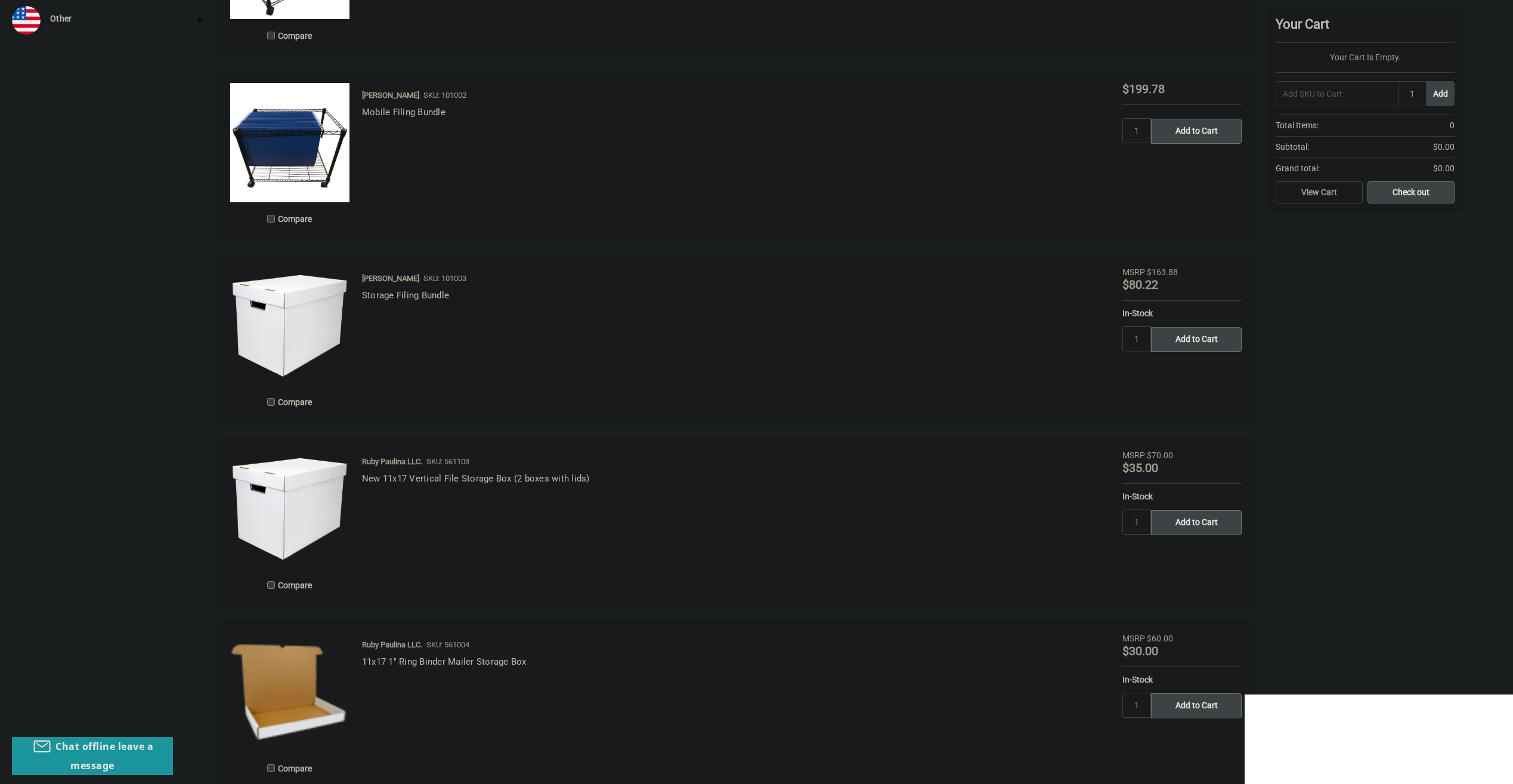
scroll to position [676, 0]
click at [411, 299] on link "Storage Filing Bundle" at bounding box center [405, 297] width 87 height 11
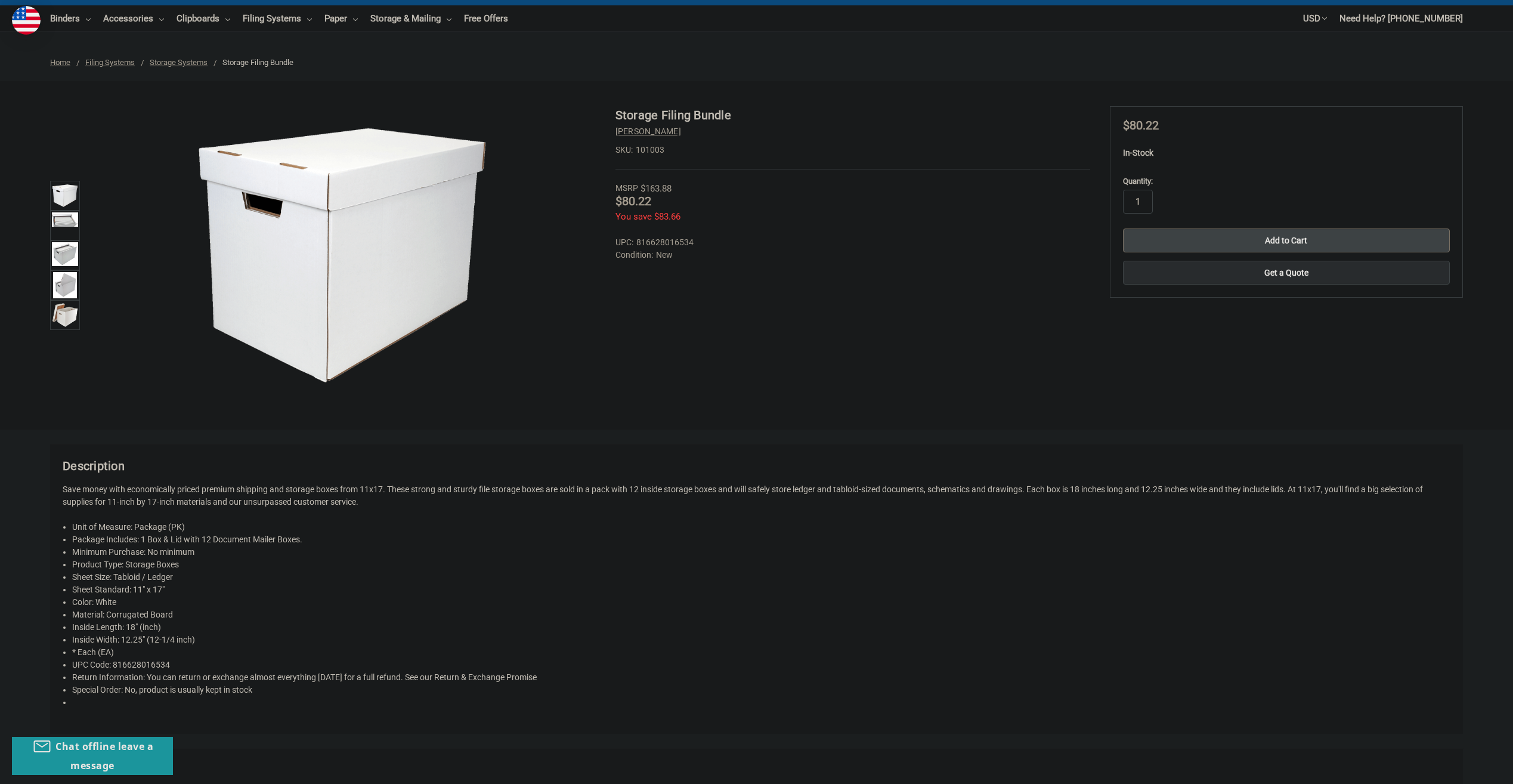
scroll to position [119, 0]
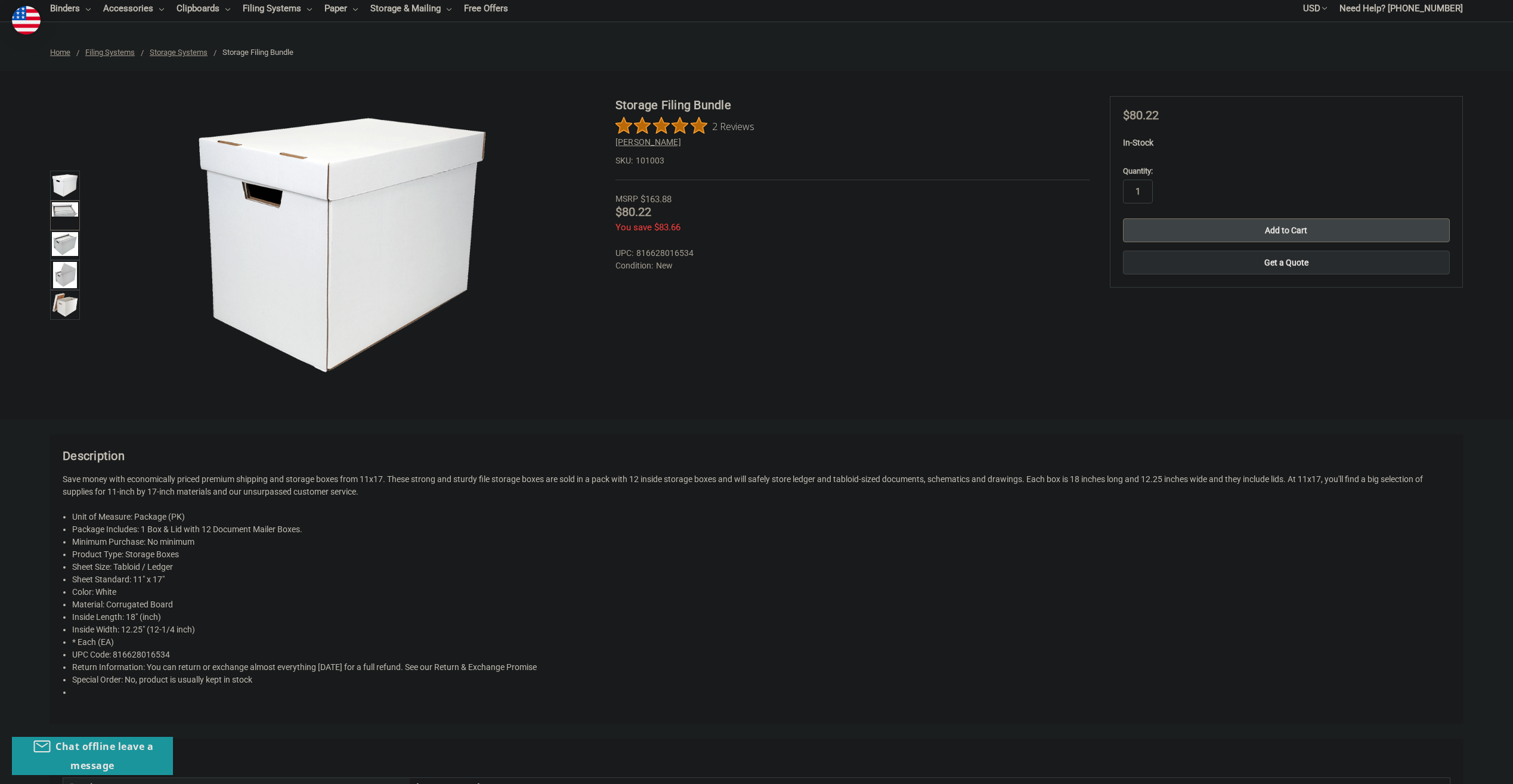
click at [71, 206] on img at bounding box center [64, 209] width 26 height 14
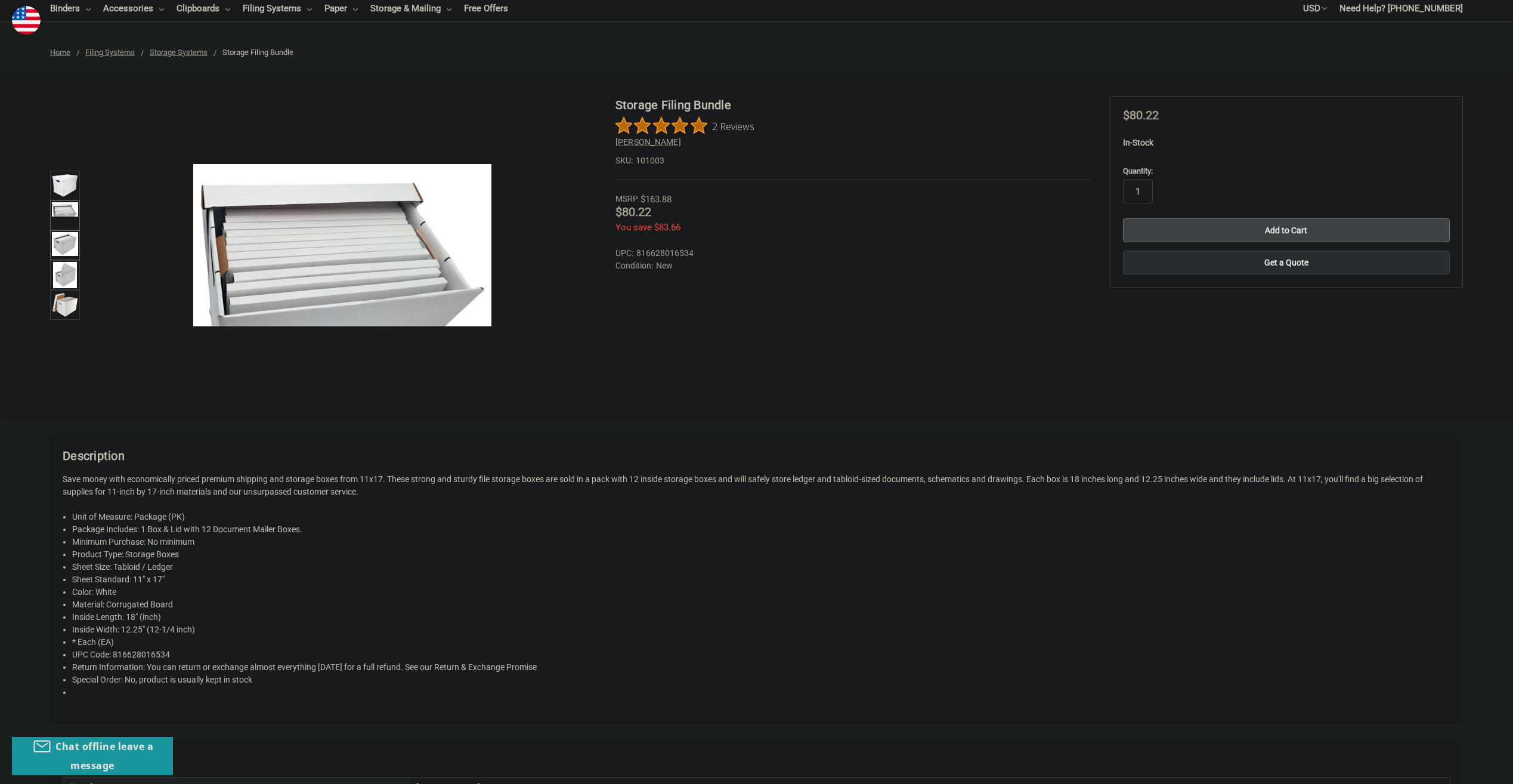
click at [67, 254] on img at bounding box center [64, 244] width 26 height 24
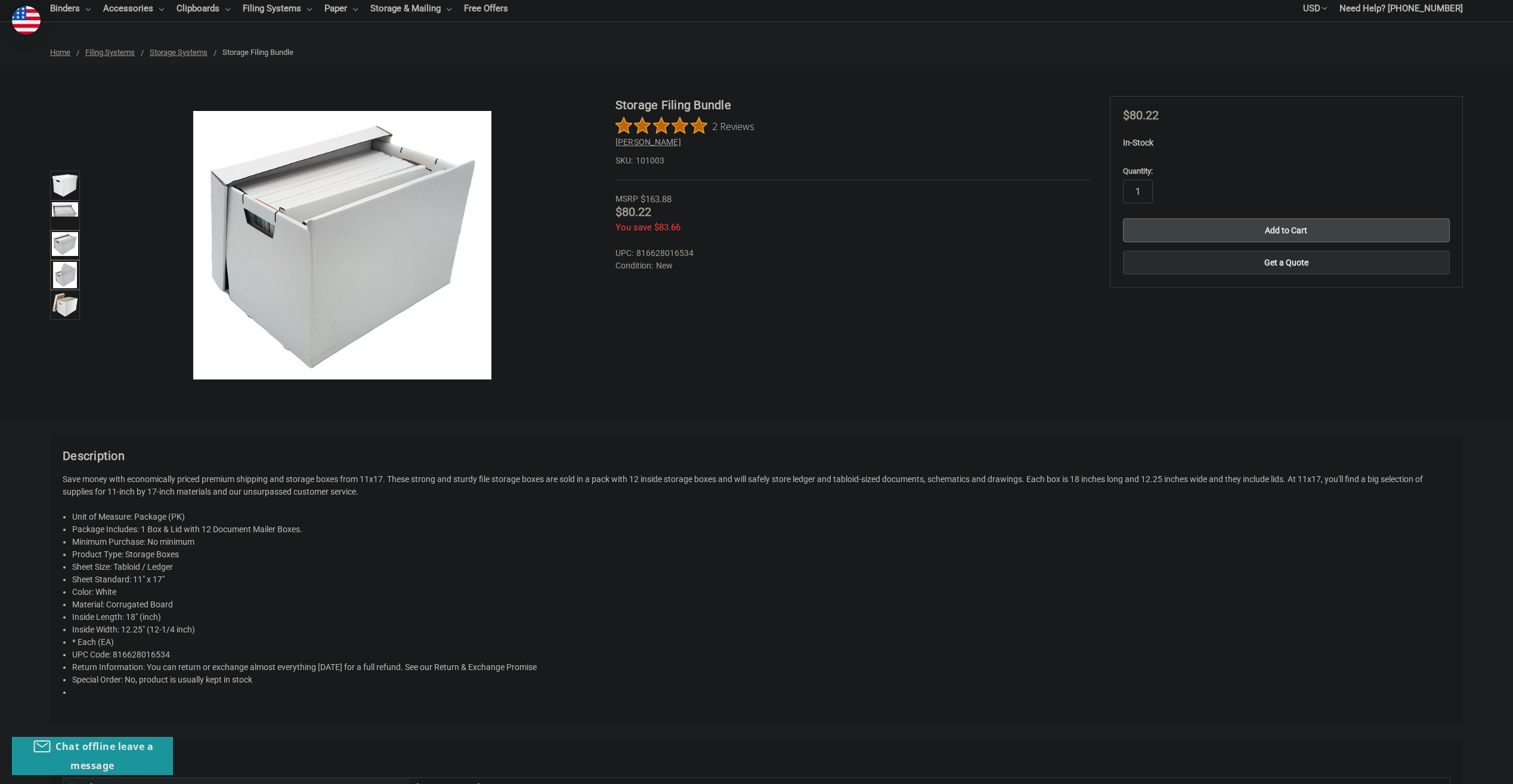
click at [67, 273] on img at bounding box center [64, 275] width 23 height 26
